Goal: Check status

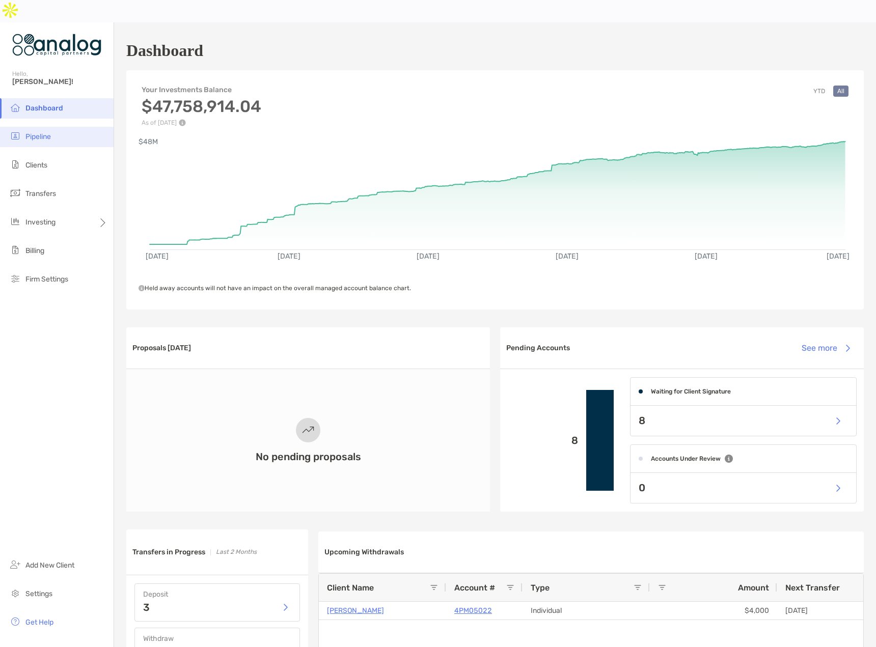
click at [39, 132] on span "Pipeline" at bounding box center [37, 136] width 25 height 9
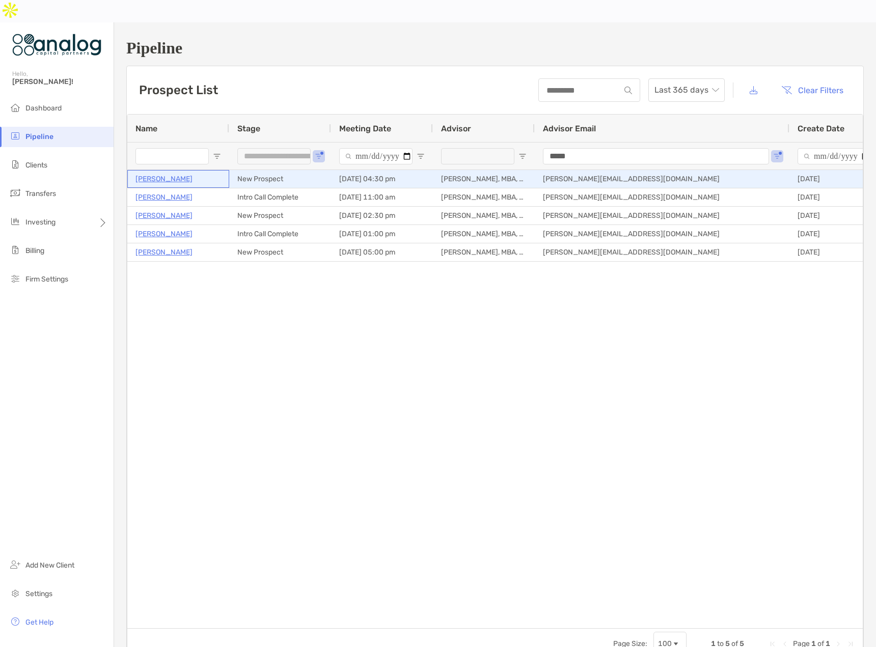
click at [172, 173] on p "[PERSON_NAME]" at bounding box center [163, 179] width 57 height 13
